Goal: Task Accomplishment & Management: Manage account settings

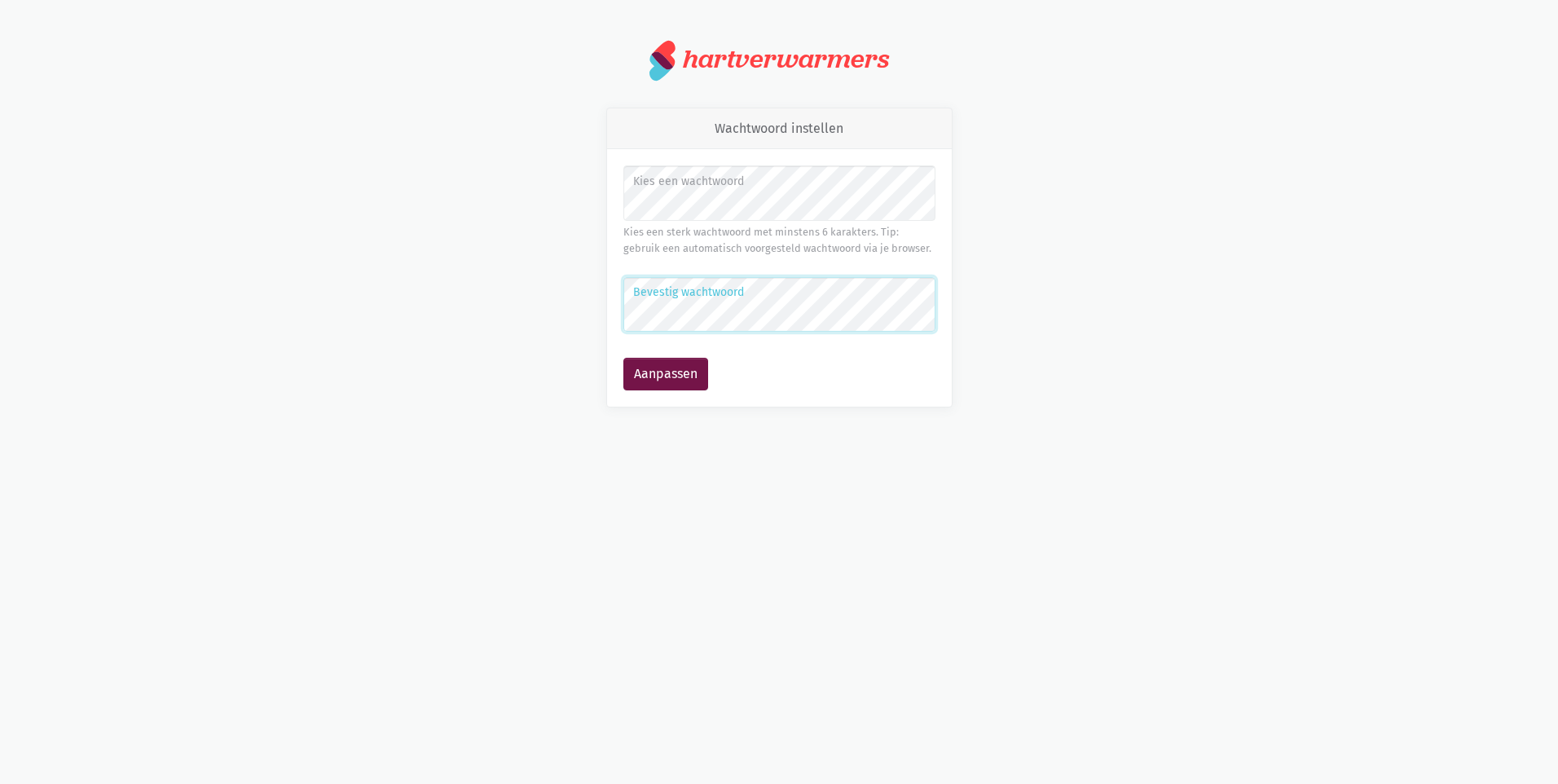
click at [623, 358] on button "Aanpassen" at bounding box center [665, 374] width 85 height 33
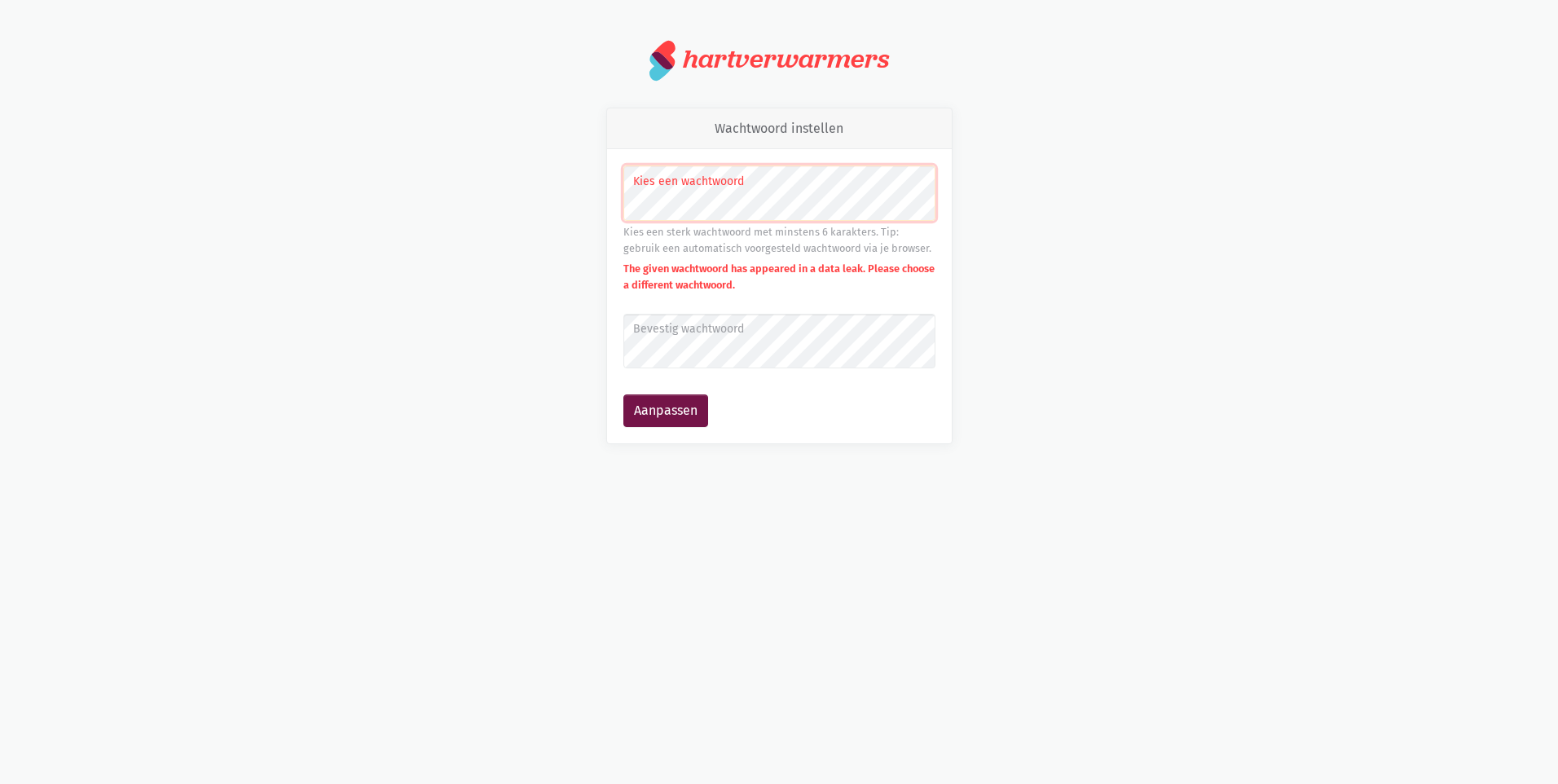
click at [669, 333] on label "Bevestig wachtwoord" at bounding box center [779, 329] width 291 height 18
click at [623, 394] on button "Aanpassen" at bounding box center [665, 410] width 85 height 33
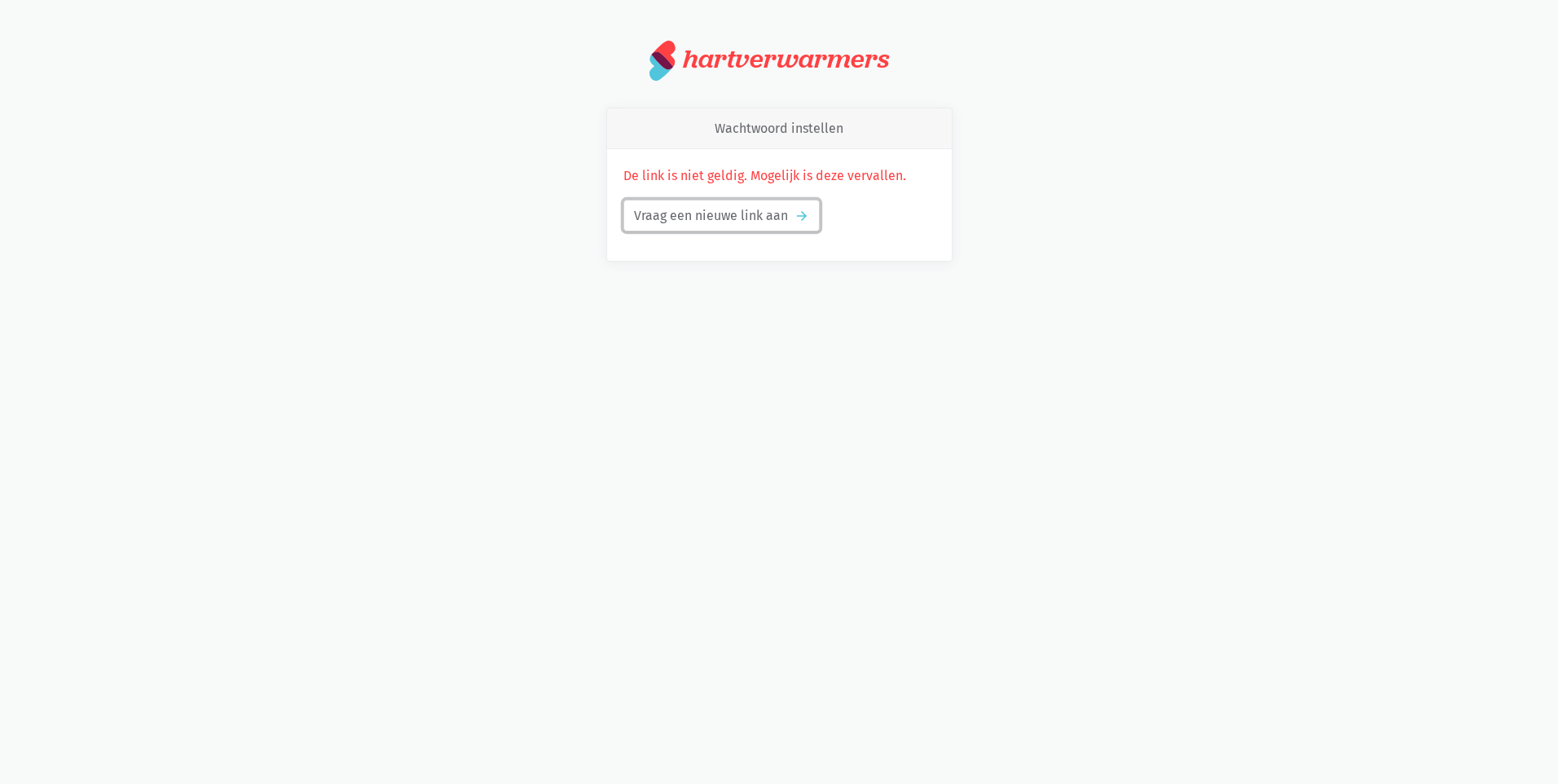
click at [796, 212] on icon "arrow_forward" at bounding box center [802, 216] width 15 height 15
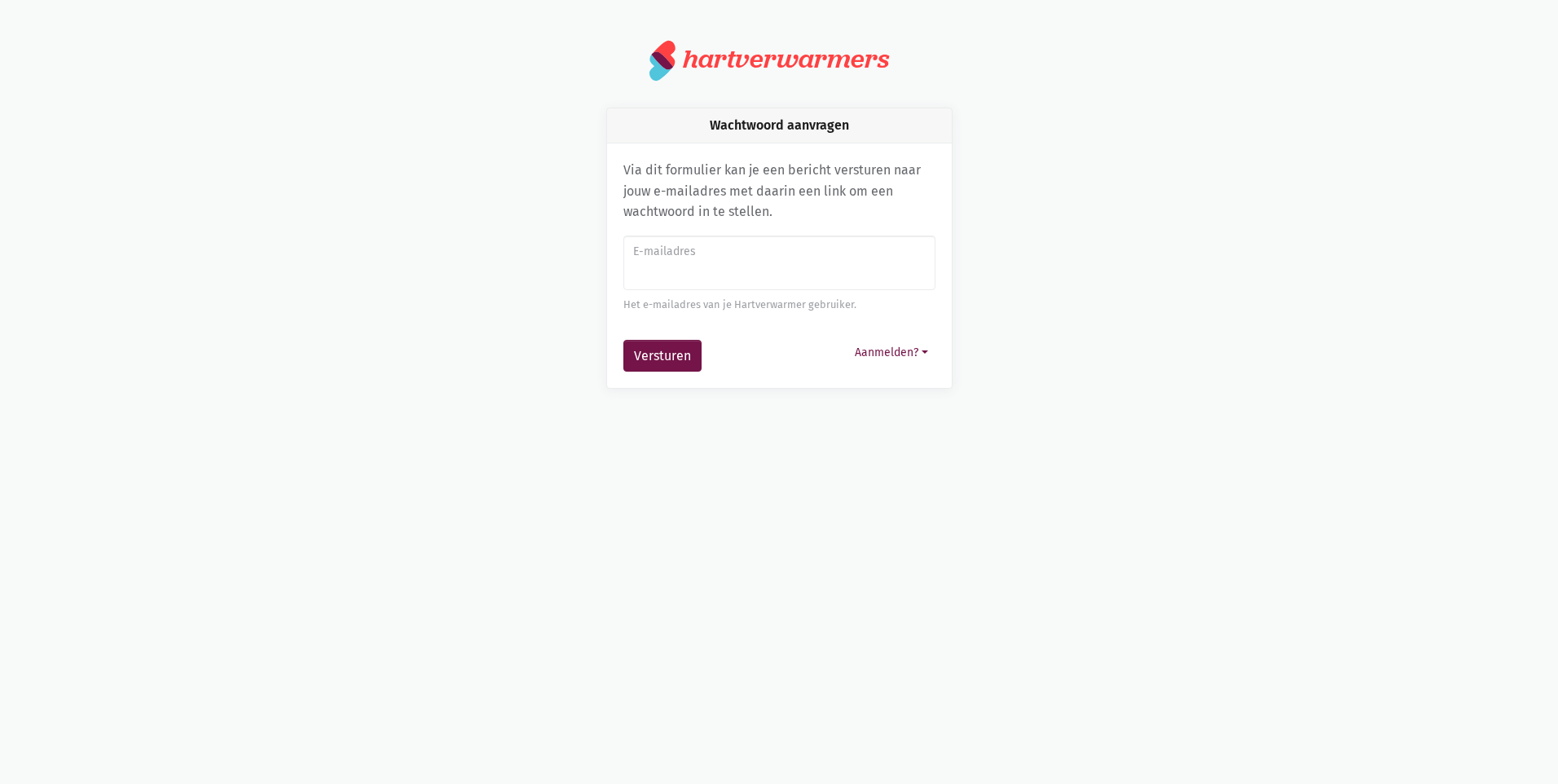
click at [682, 268] on input "E-mailadres" at bounding box center [779, 263] width 312 height 55
type input "[EMAIL_ADDRESS][DOMAIN_NAME]"
click at [671, 358] on button "Versturen" at bounding box center [662, 356] width 78 height 33
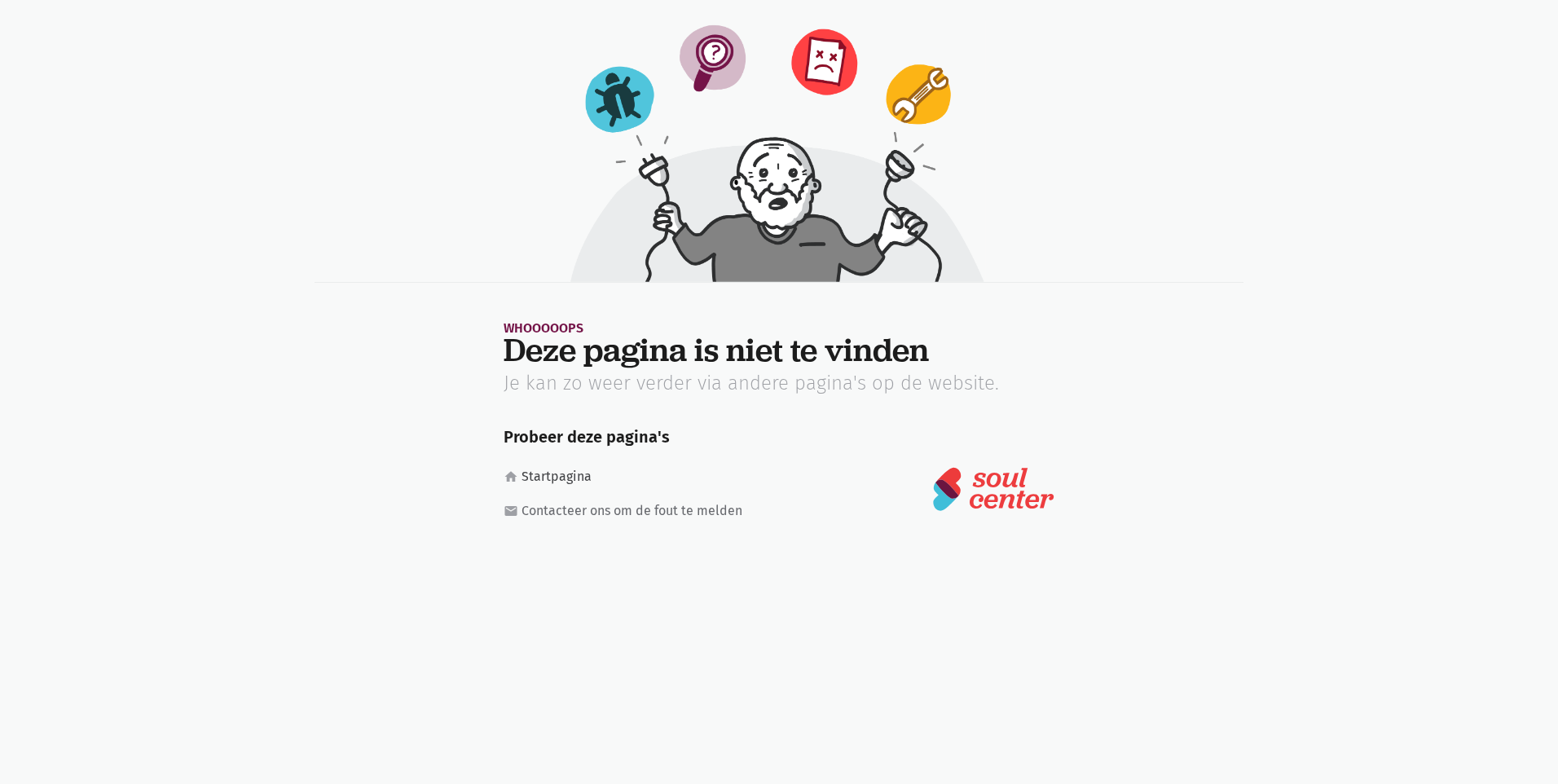
click at [558, 471] on link "home Startpagina" at bounding box center [631, 477] width 255 height 21
